Goal: Complete application form

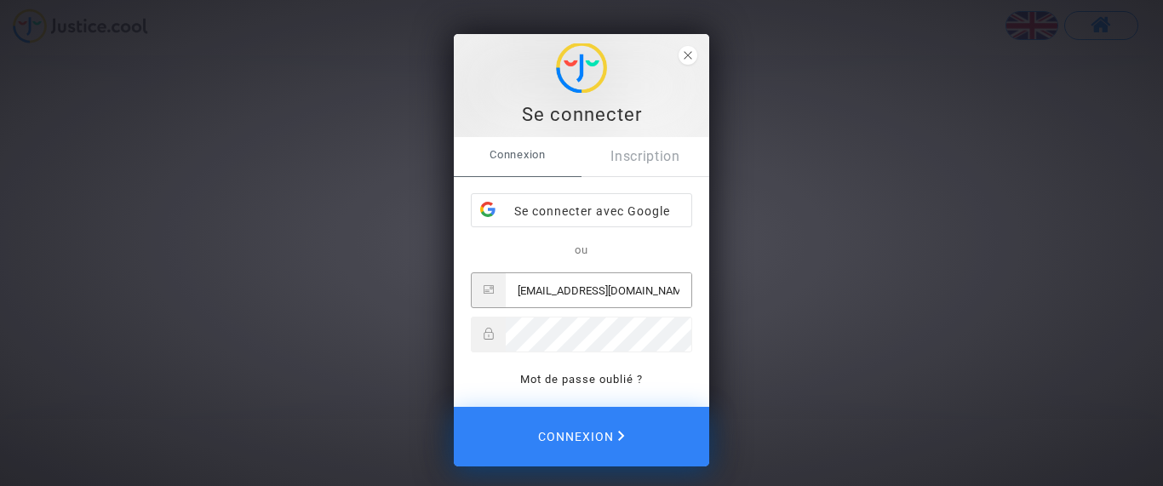
type input "[EMAIL_ADDRESS][DOMAIN_NAME]"
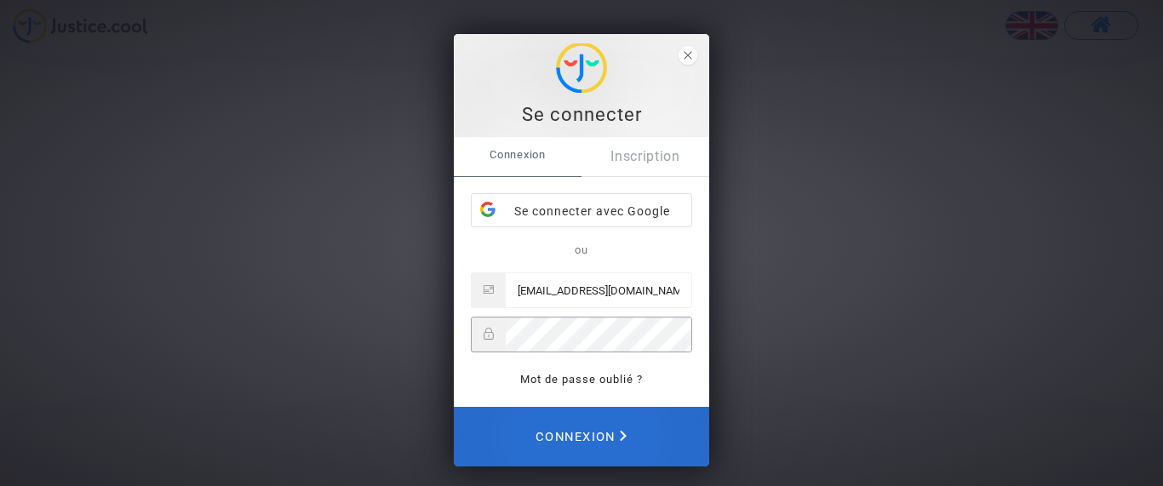
click at [587, 437] on span "Connexion" at bounding box center [580, 436] width 91 height 37
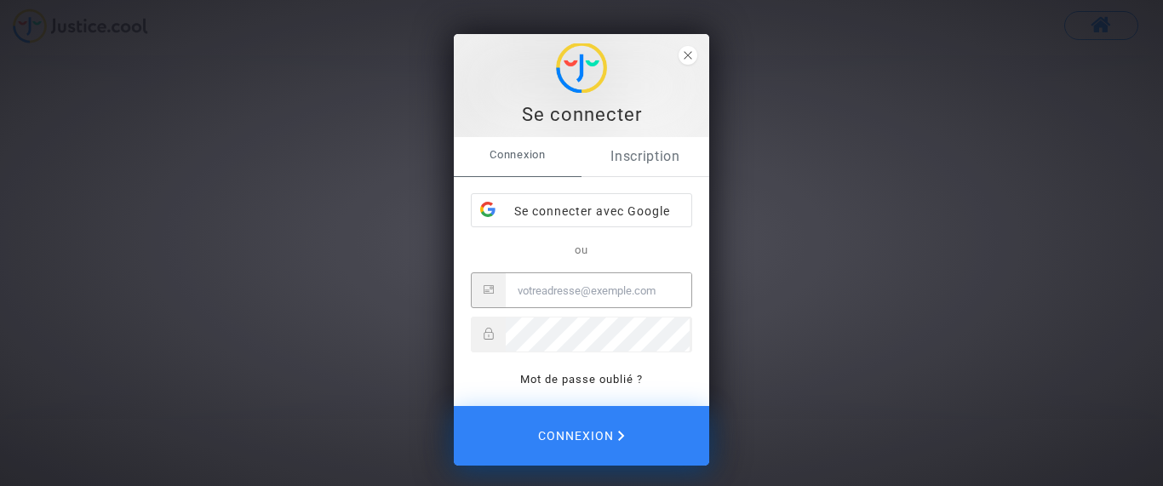
click at [643, 151] on link "Inscription" at bounding box center [645, 156] width 128 height 39
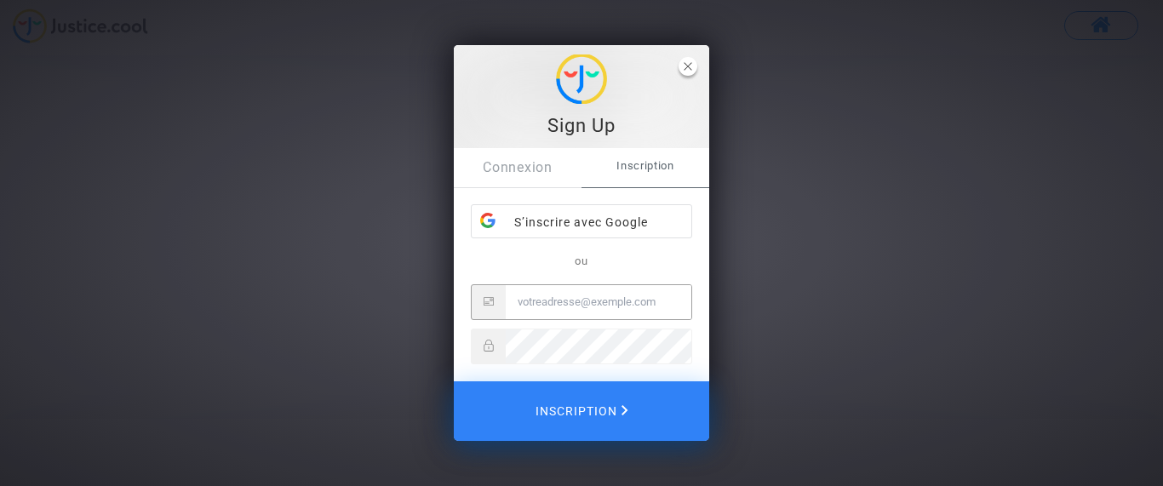
click at [686, 65] on polygon "close" at bounding box center [687, 67] width 8 height 8
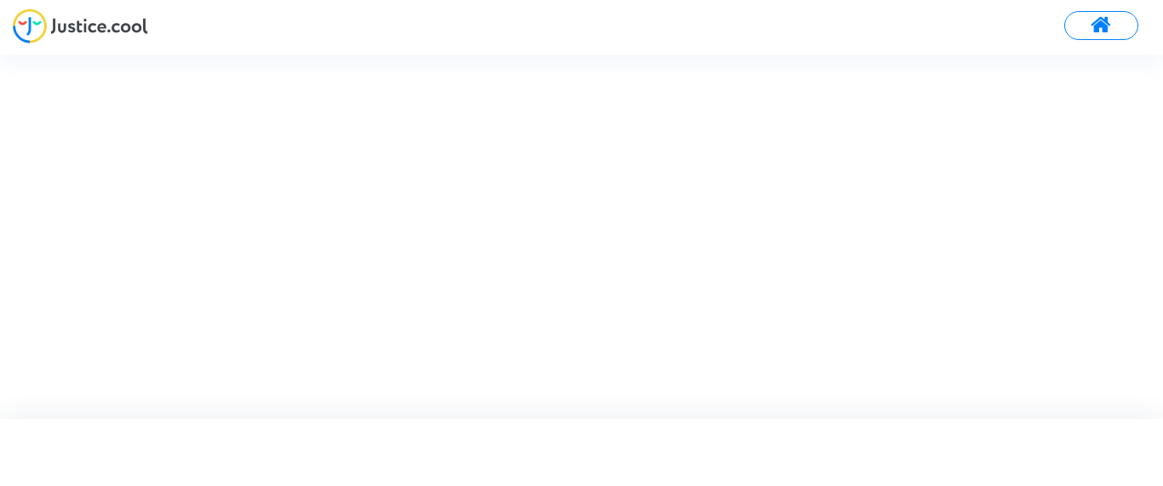
click at [104, 20] on img at bounding box center [80, 26] width 135 height 35
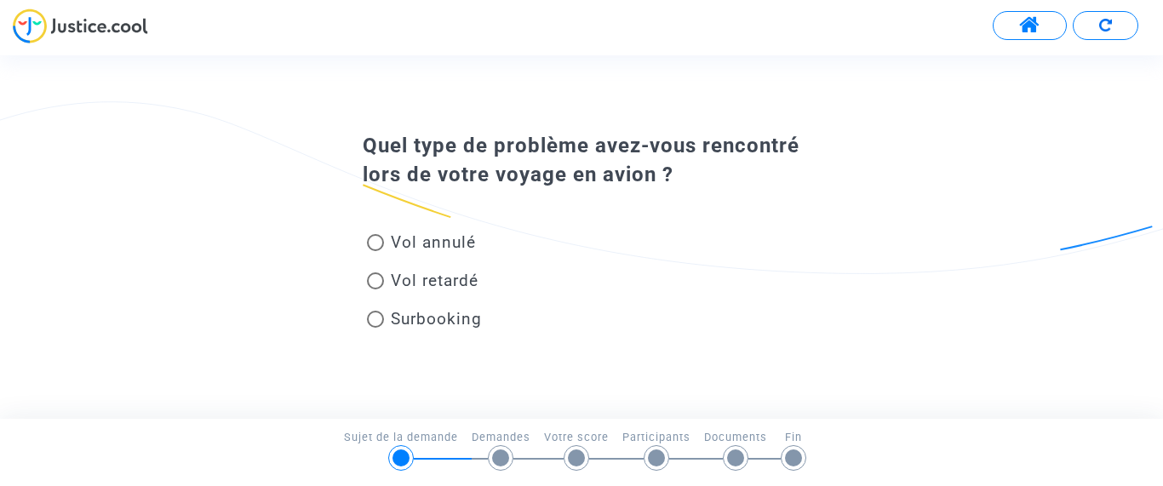
click at [416, 237] on span "Vol annulé" at bounding box center [433, 242] width 85 height 20
click at [375, 251] on input "Vol annulé" at bounding box center [374, 251] width 1 height 1
click at [397, 271] on span "Vol retardé" at bounding box center [431, 280] width 94 height 23
click at [375, 289] on input "Vol retardé" at bounding box center [374, 289] width 1 height 1
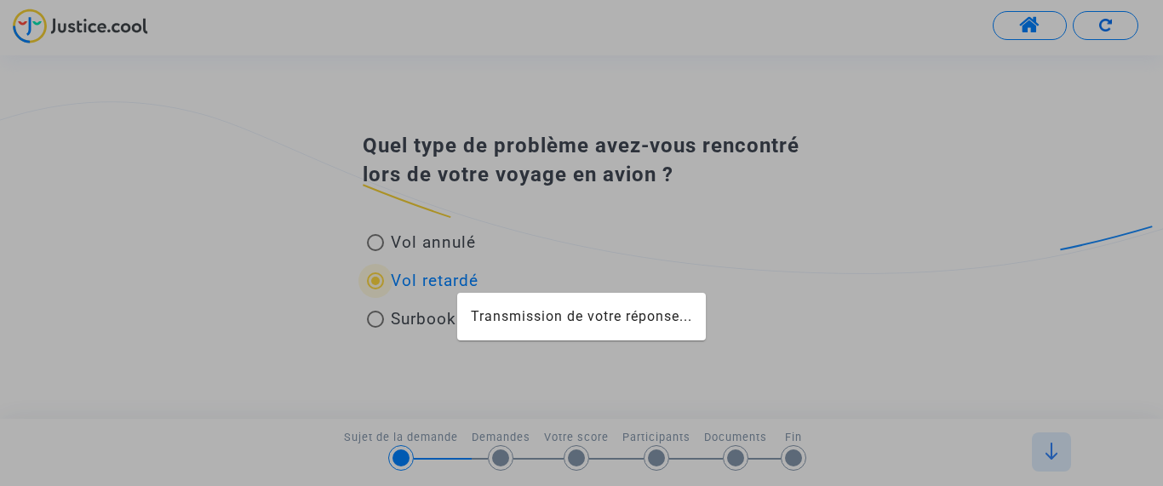
radio input "false"
radio input "true"
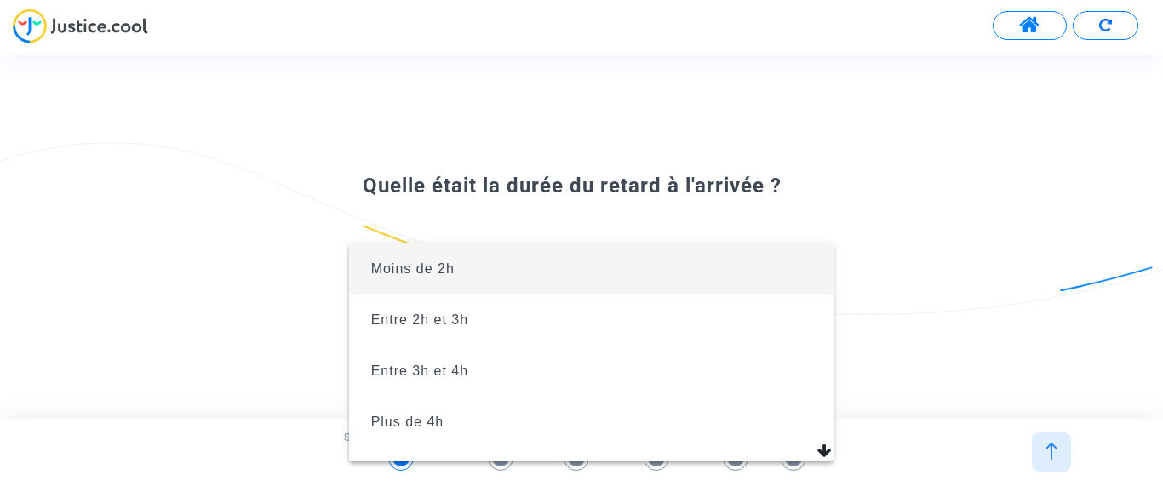
click at [405, 259] on span "Moins de 2h" at bounding box center [592, 268] width 458 height 51
